Goal: Check status: Check status

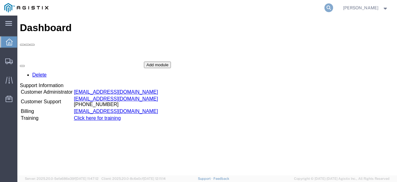
click at [333, 8] on icon at bounding box center [329, 7] width 9 height 9
type input "v"
click at [275, 12] on input "search" at bounding box center [230, 7] width 189 height 15
paste input "55731844"
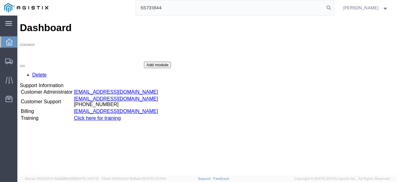
type input "55731844"
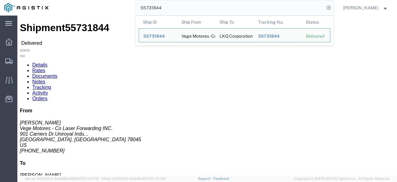
click div "Shipment Detail Ship From Vege Motores - Co Laser Forwarding INC. ([PERSON_NAME…"
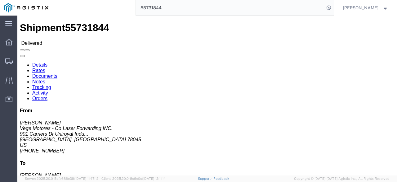
click link "Rates"
